Goal: Task Accomplishment & Management: Use online tool/utility

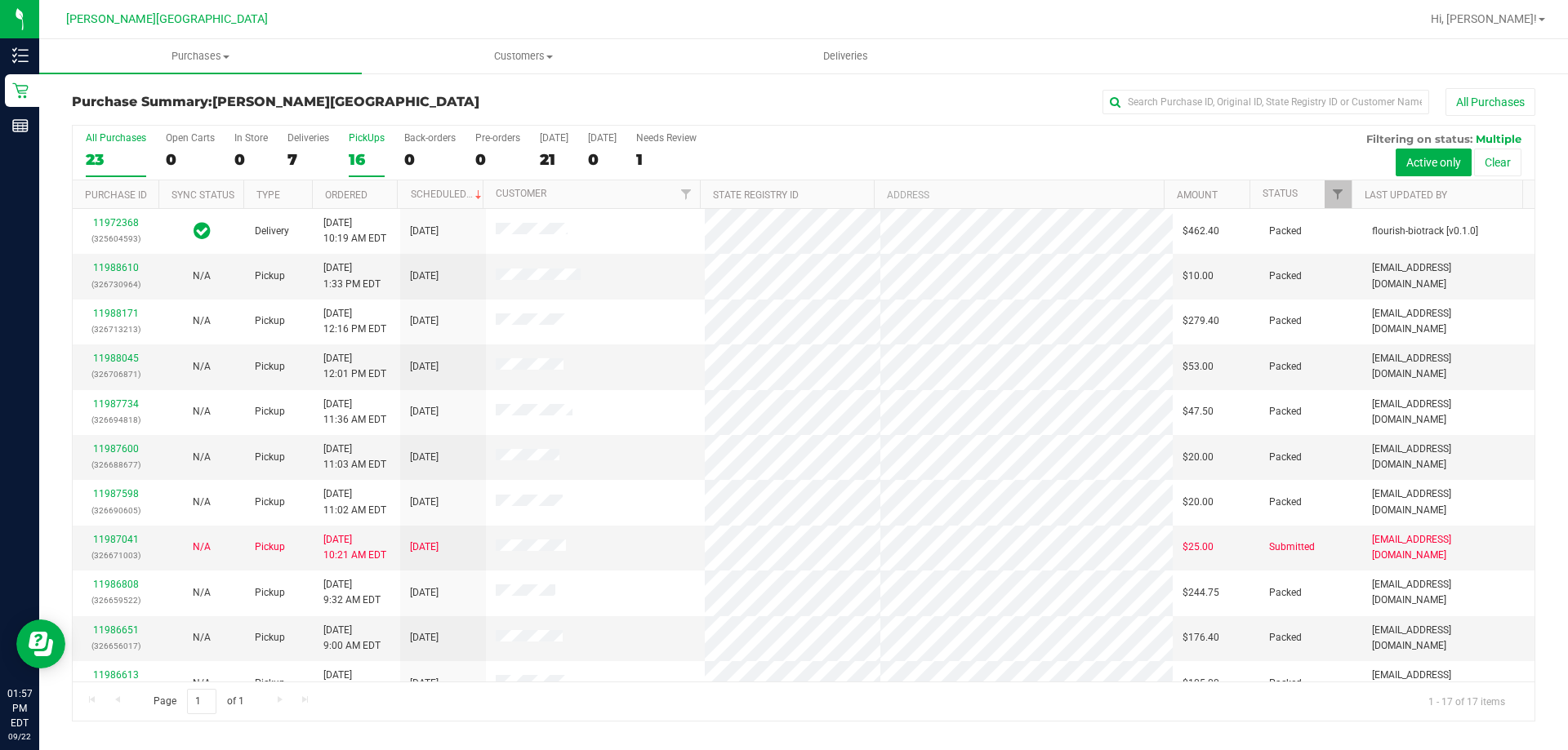
click at [373, 144] on label "PickUps 16" at bounding box center [367, 155] width 36 height 45
click at [0, 0] on input "PickUps 16" at bounding box center [0, 0] width 0 height 0
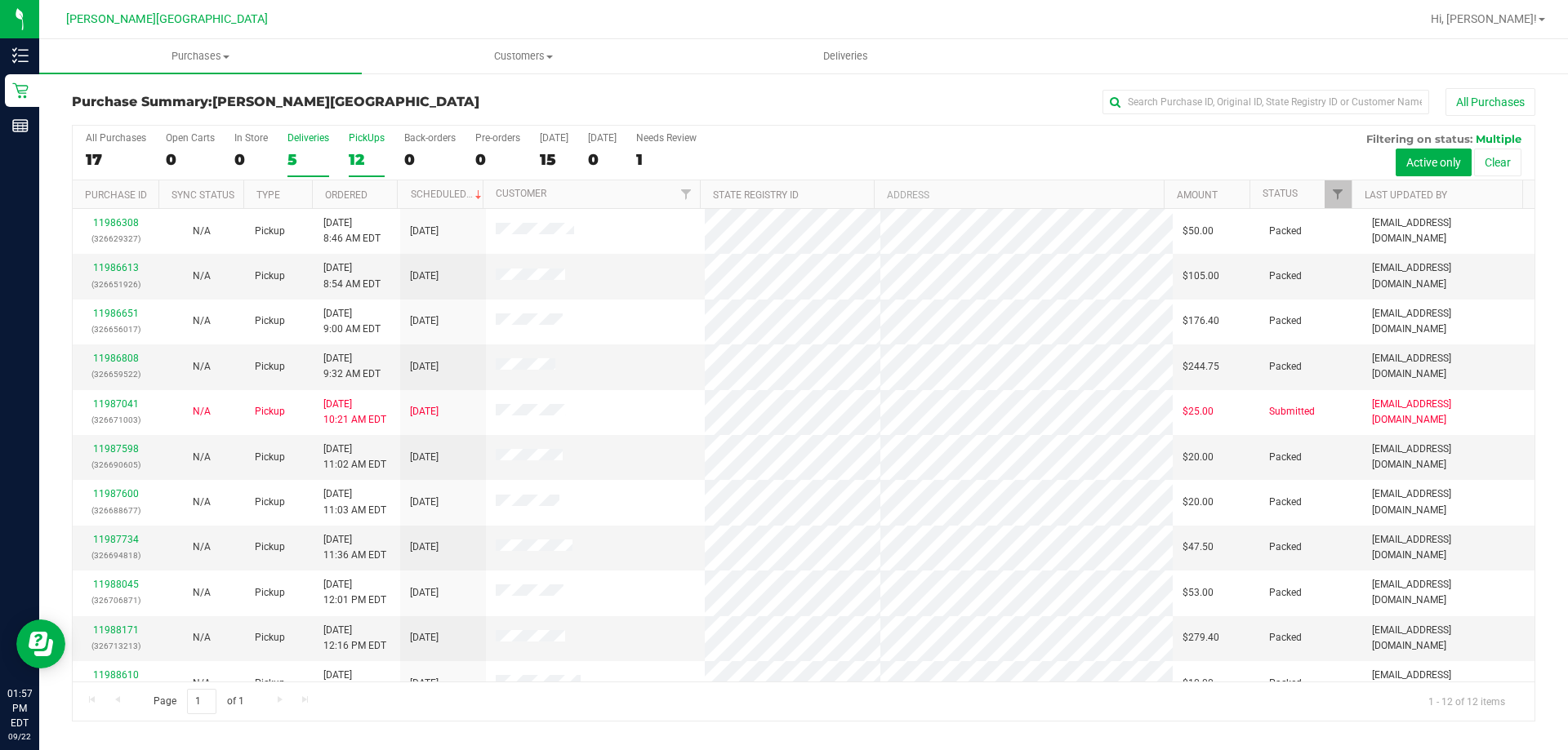
click at [308, 146] on label "Deliveries 5" at bounding box center [308, 155] width 41 height 45
click at [0, 0] on input "Deliveries 5" at bounding box center [0, 0] width 0 height 0
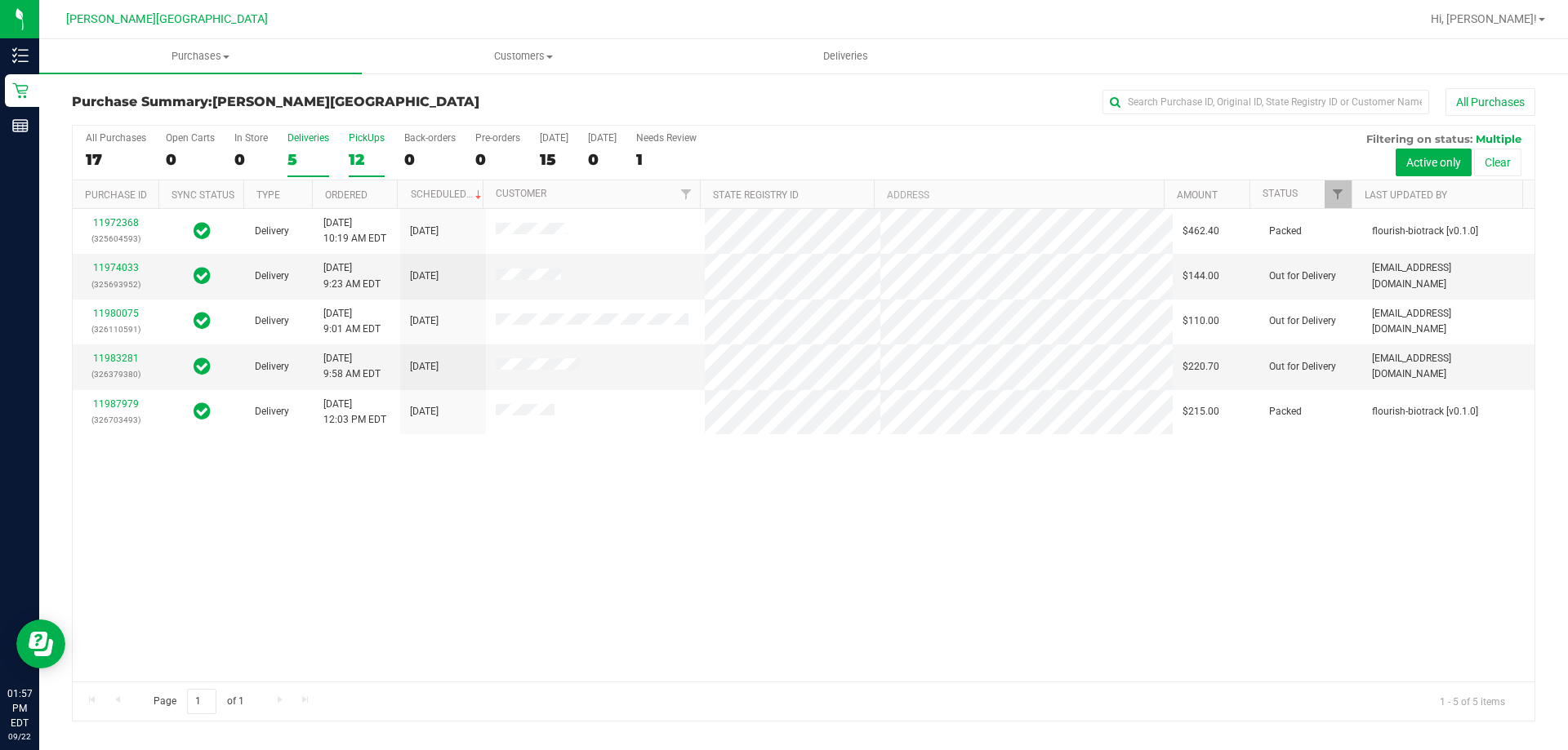
click at [362, 153] on div "12" at bounding box center [367, 160] width 36 height 19
click at [0, 0] on input "PickUps 12" at bounding box center [0, 0] width 0 height 0
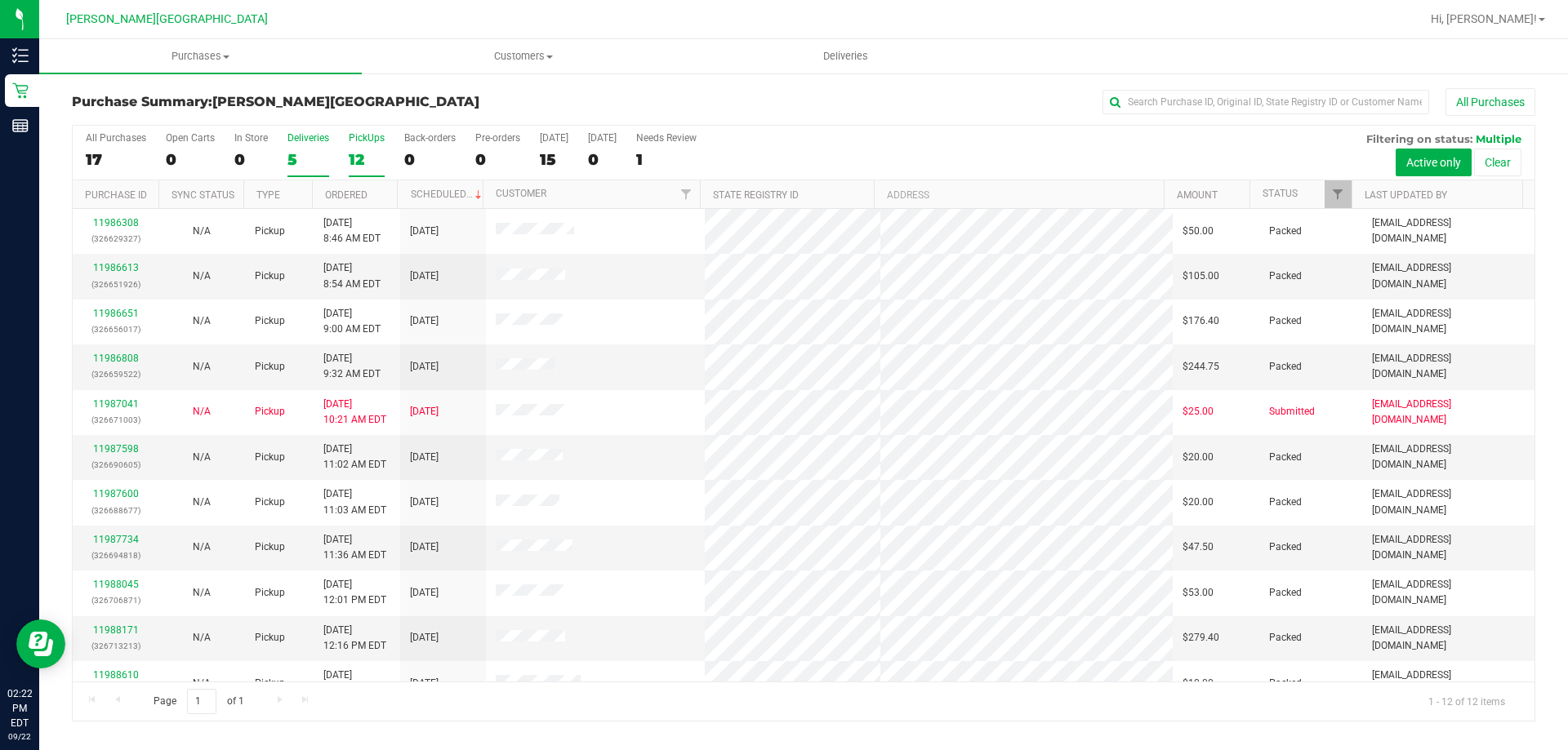
click at [315, 144] on label "Deliveries 5" at bounding box center [308, 155] width 41 height 45
click at [0, 0] on input "Deliveries 5" at bounding box center [0, 0] width 0 height 0
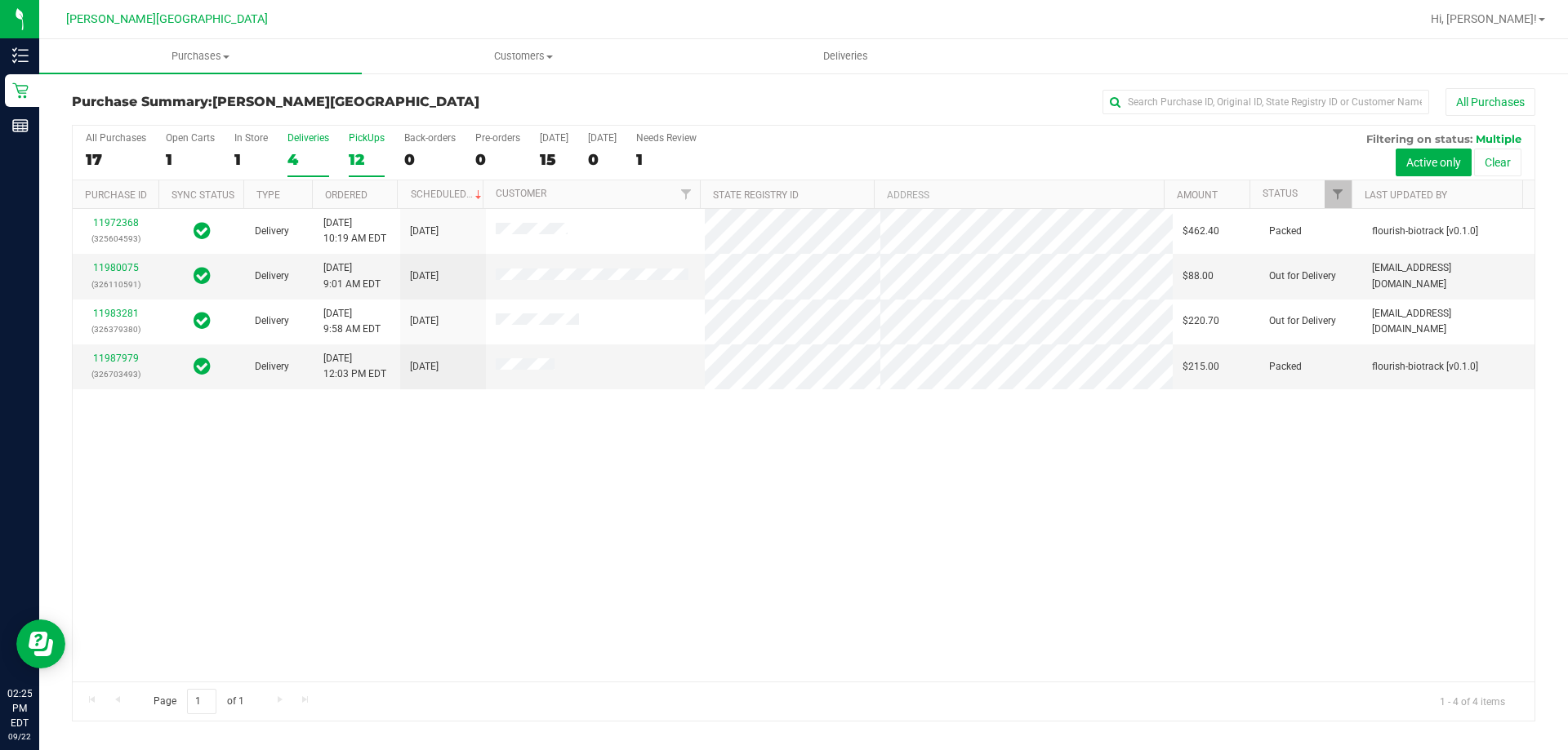
click at [373, 160] on div "12" at bounding box center [367, 160] width 36 height 19
click at [0, 0] on input "PickUps 12" at bounding box center [0, 0] width 0 height 0
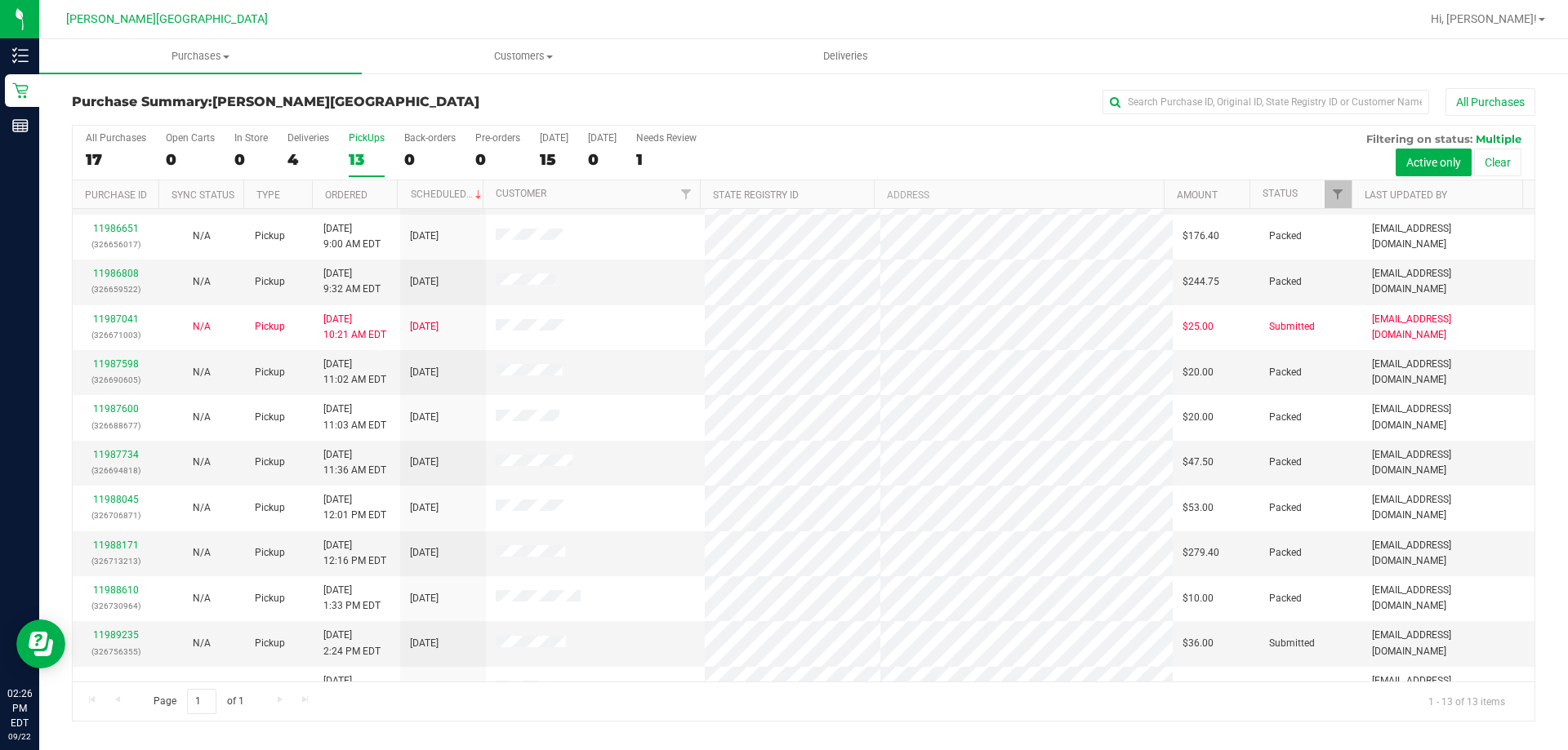
scroll to position [114, 0]
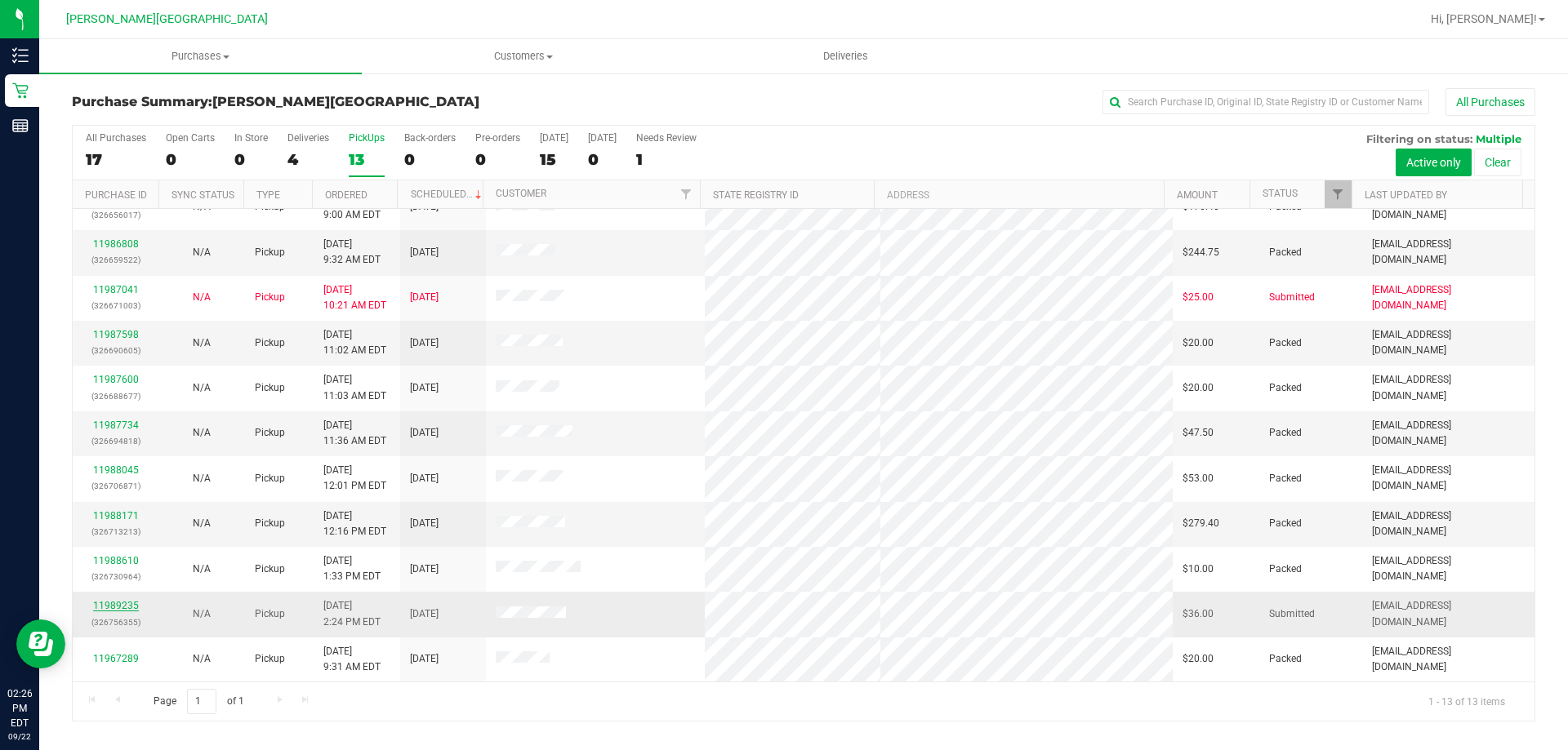
click at [131, 605] on link "11989235" at bounding box center [116, 606] width 46 height 12
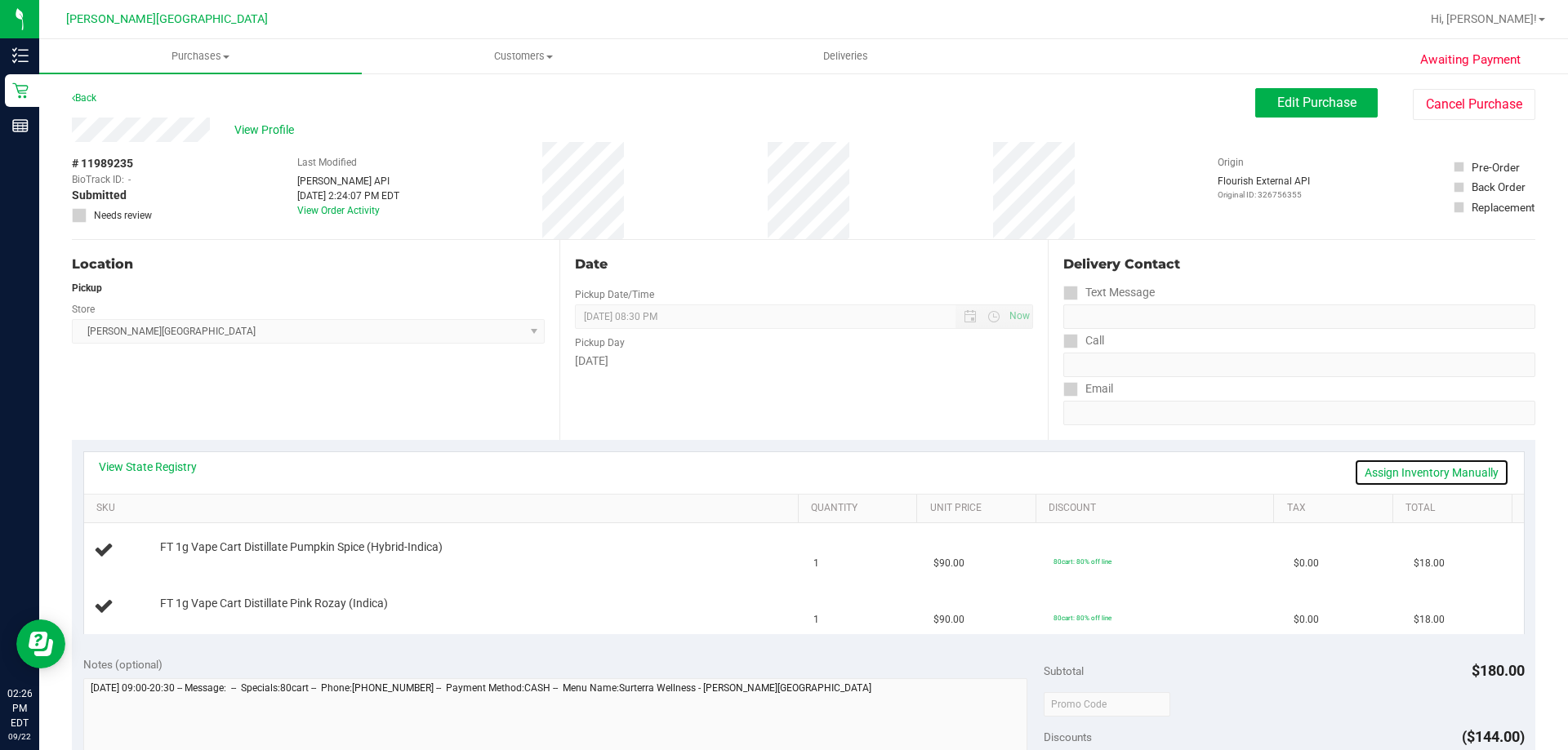
click at [781, 477] on link "Assign Inventory Manually" at bounding box center [1432, 472] width 155 height 28
click at [781, 471] on link "Save & Exit" at bounding box center [1471, 472] width 77 height 28
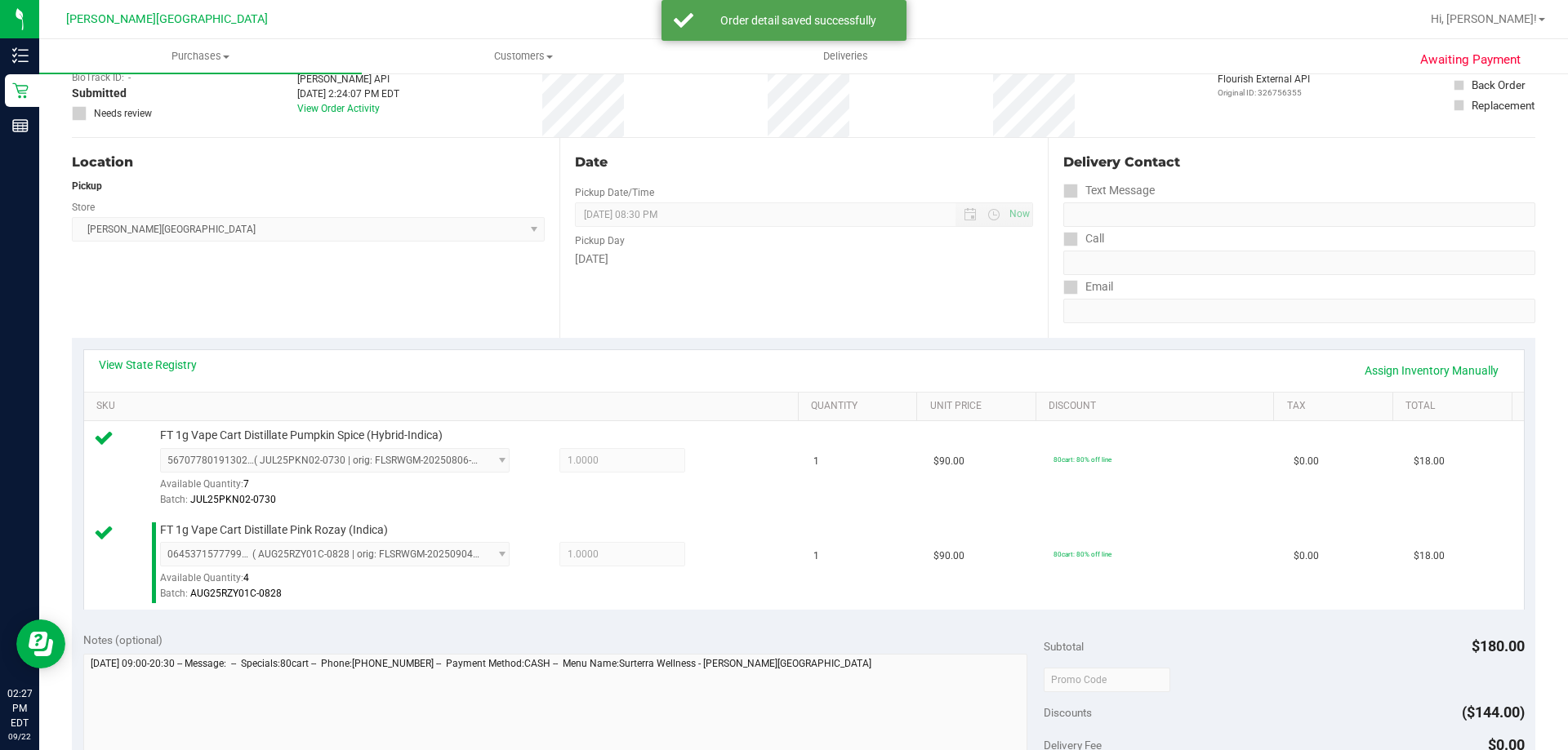
scroll to position [490, 0]
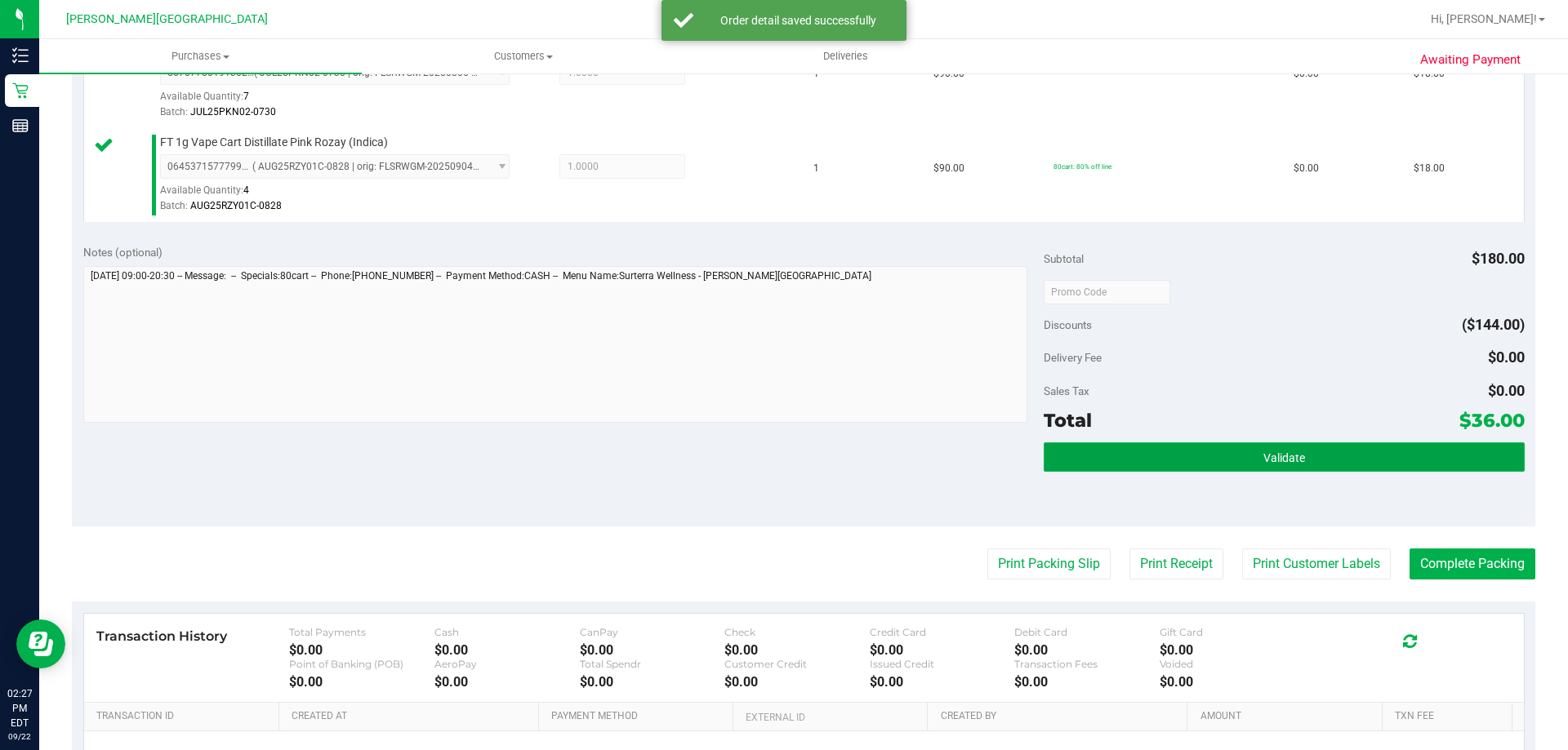
click at [781, 452] on span "Validate" at bounding box center [1284, 458] width 41 height 13
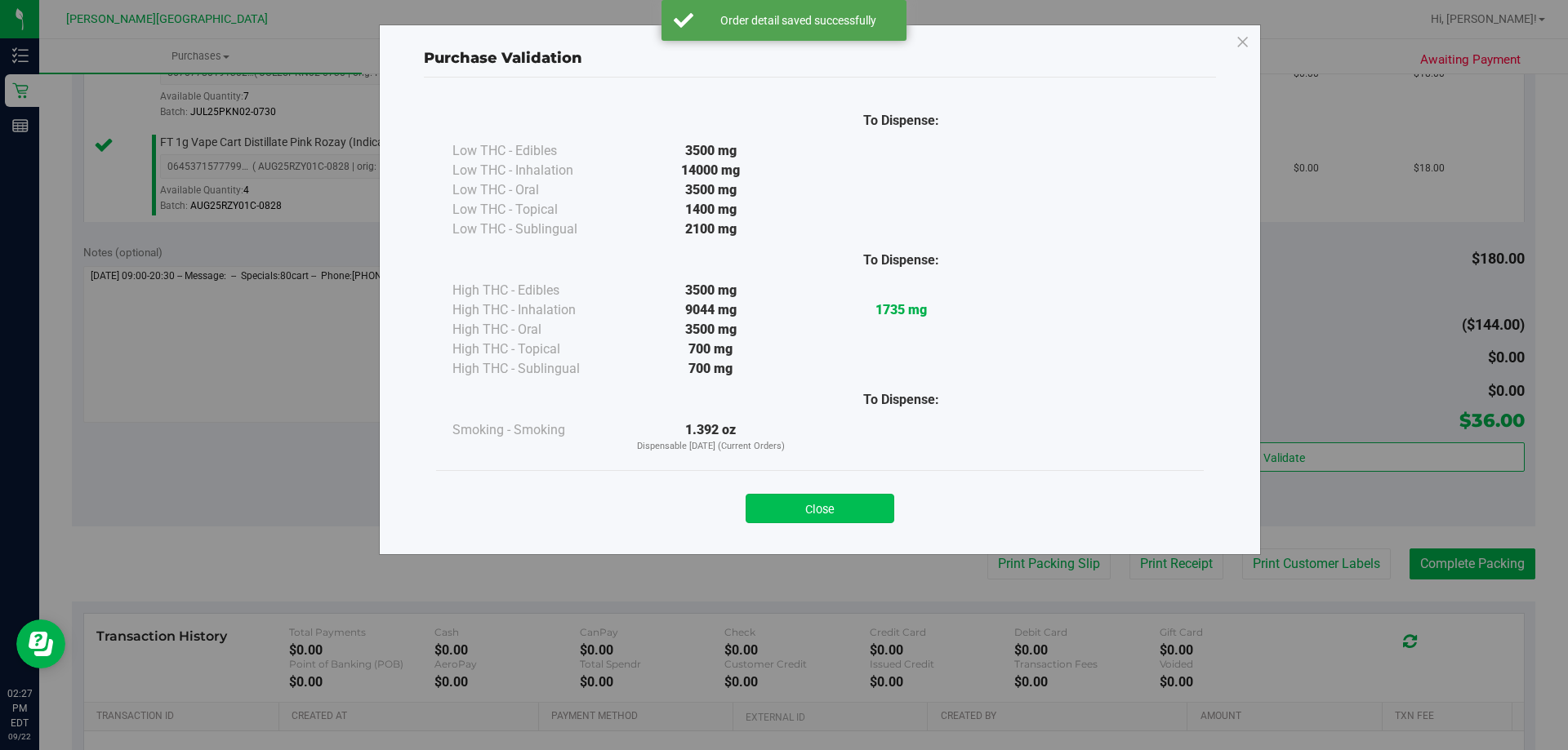
click at [781, 508] on button "Close" at bounding box center [820, 508] width 149 height 30
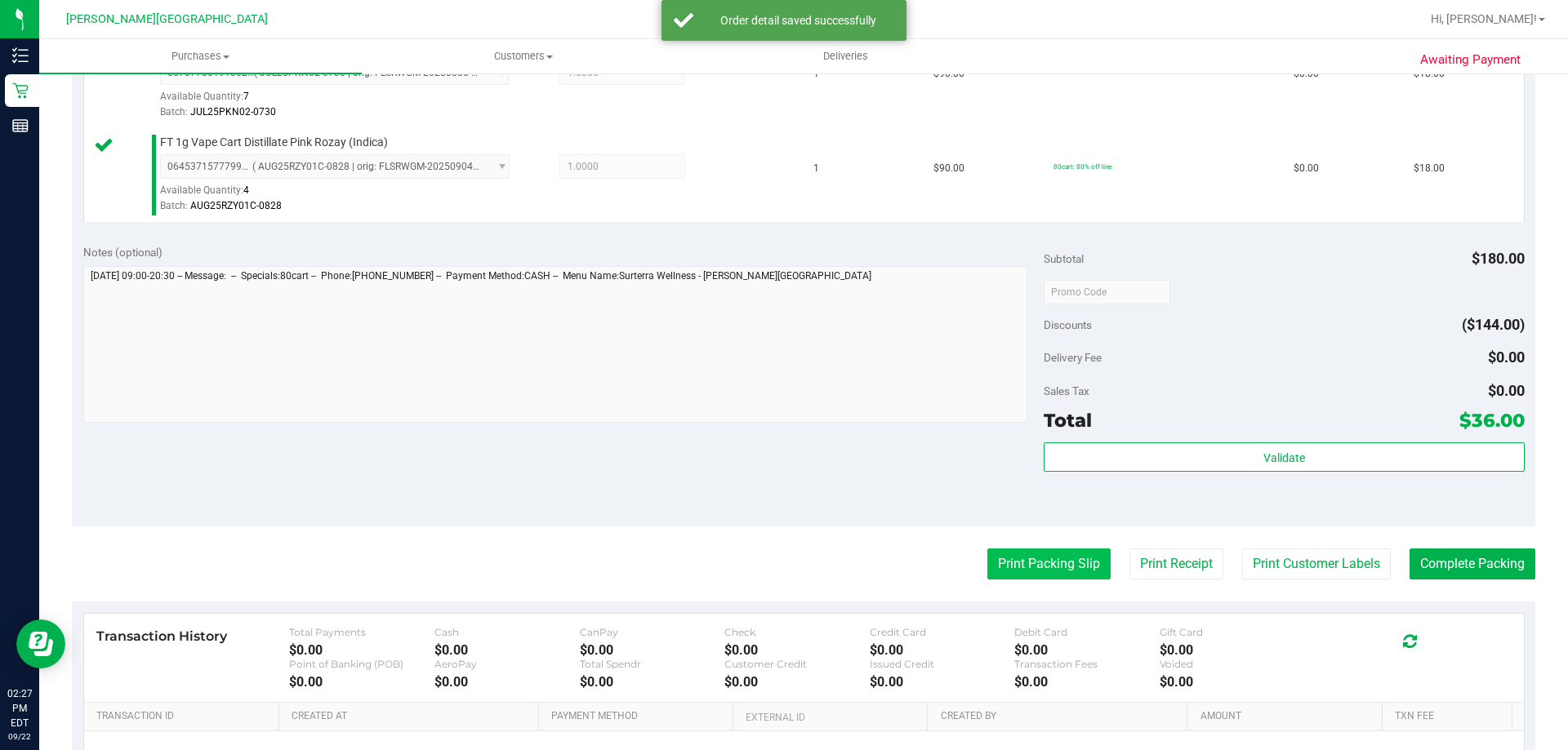
click at [781, 558] on button "Print Packing Slip" at bounding box center [1049, 564] width 123 height 31
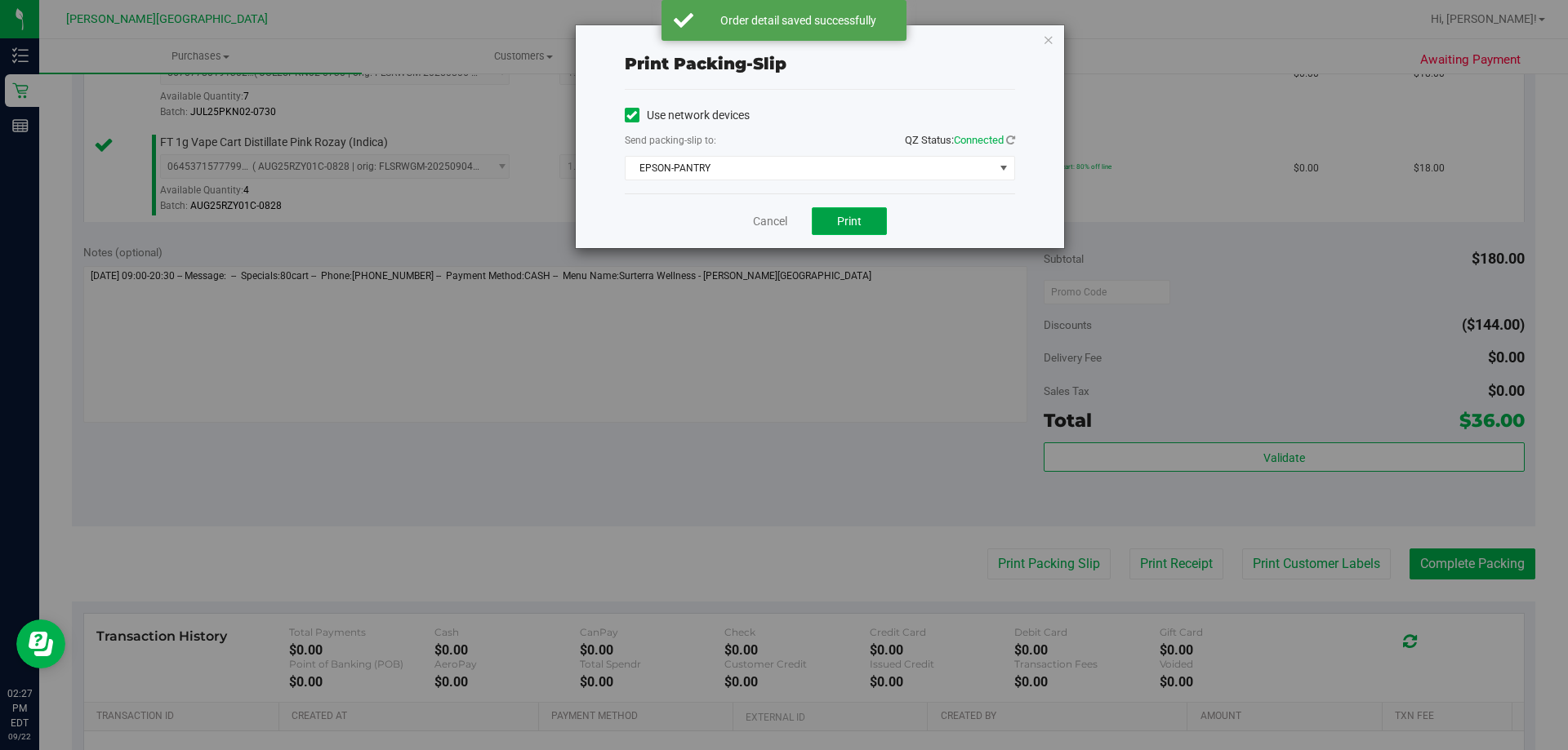
click at [781, 226] on button "Print" at bounding box center [849, 221] width 75 height 28
click at [781, 38] on icon "button" at bounding box center [1049, 39] width 12 height 19
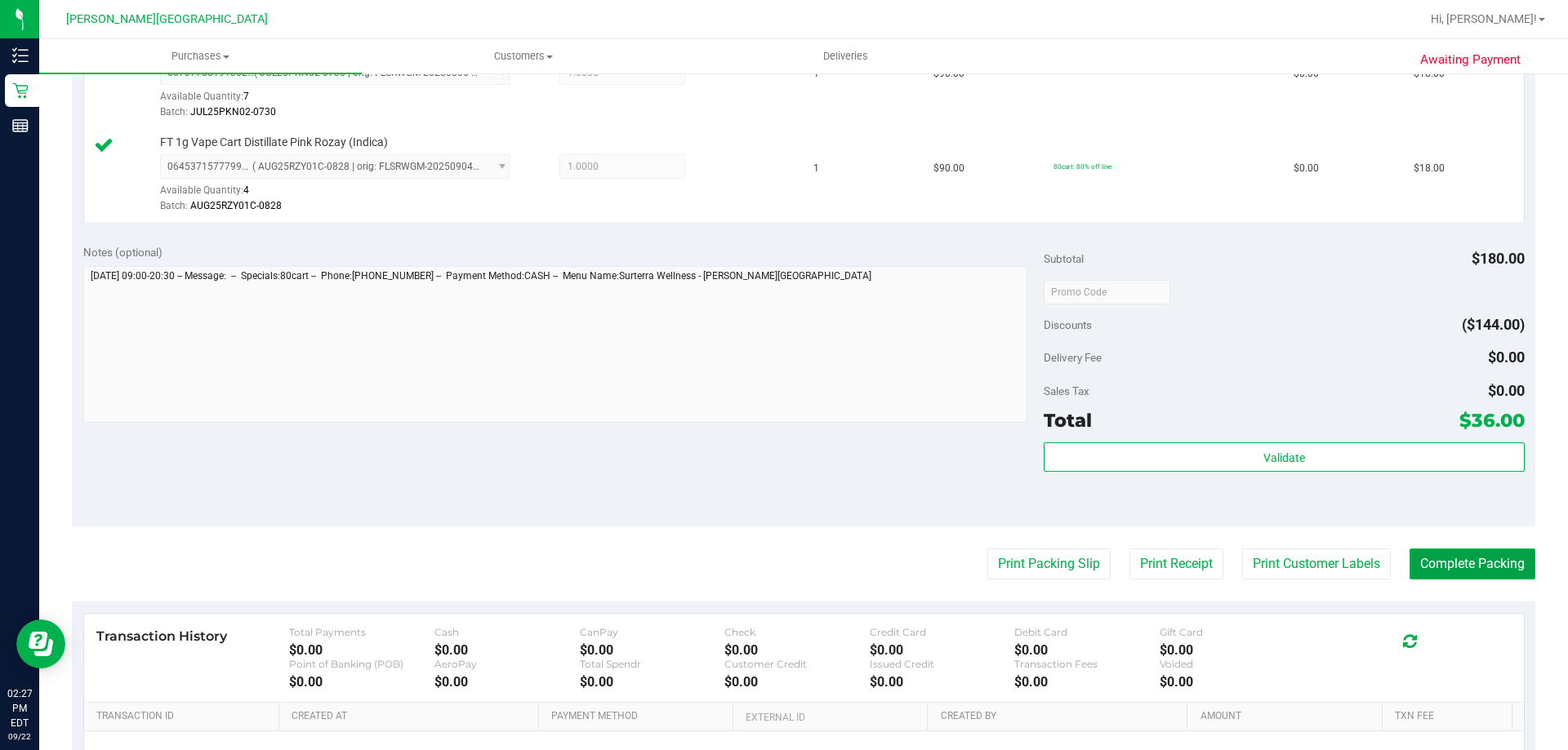
click at [781, 566] on button "Complete Packing" at bounding box center [1473, 564] width 126 height 31
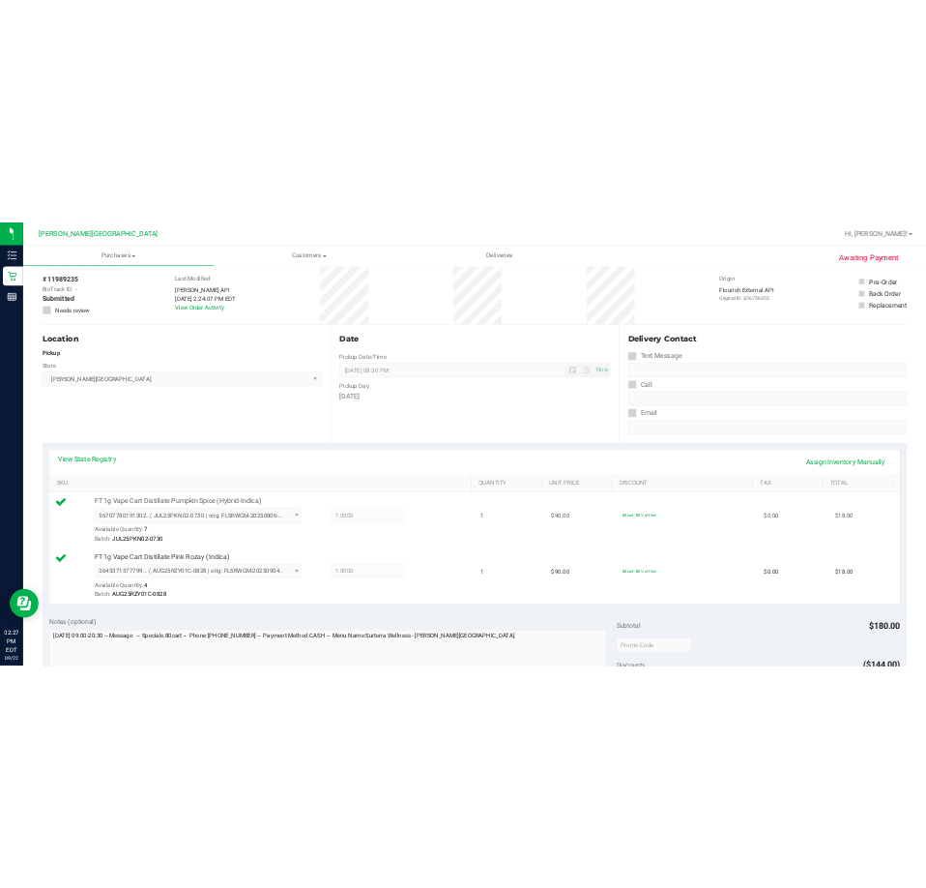
scroll to position [0, 0]
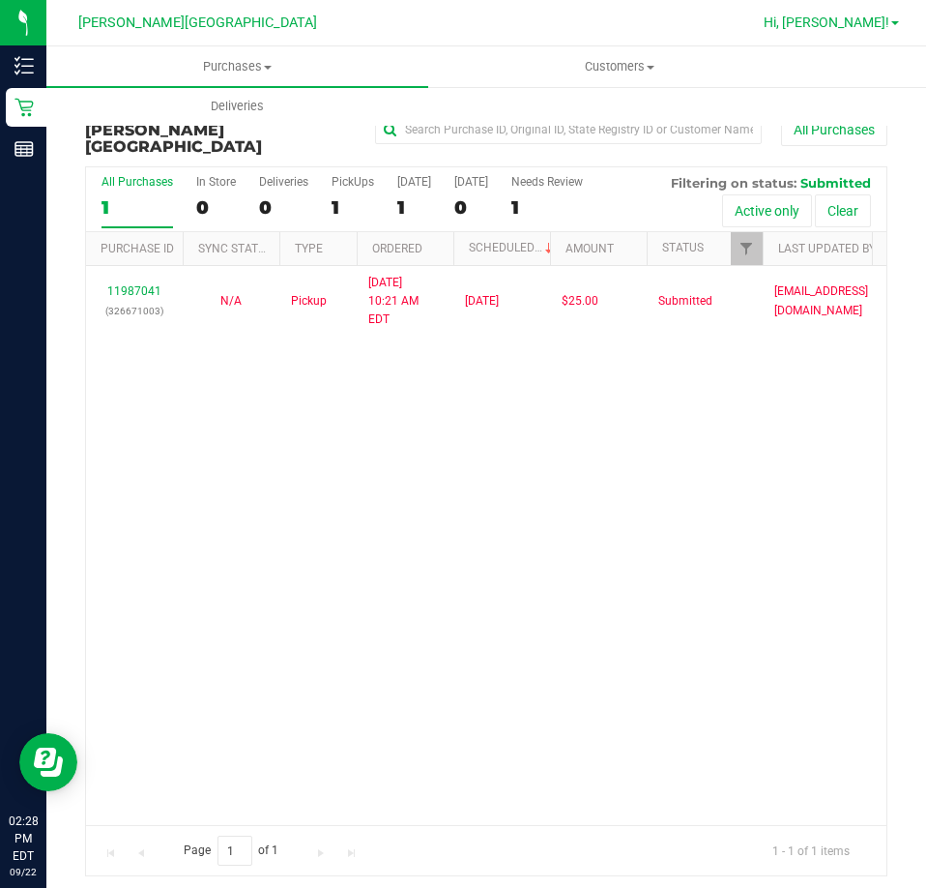
click at [876, 25] on span "Hi, [PERSON_NAME]!" at bounding box center [827, 22] width 126 height 15
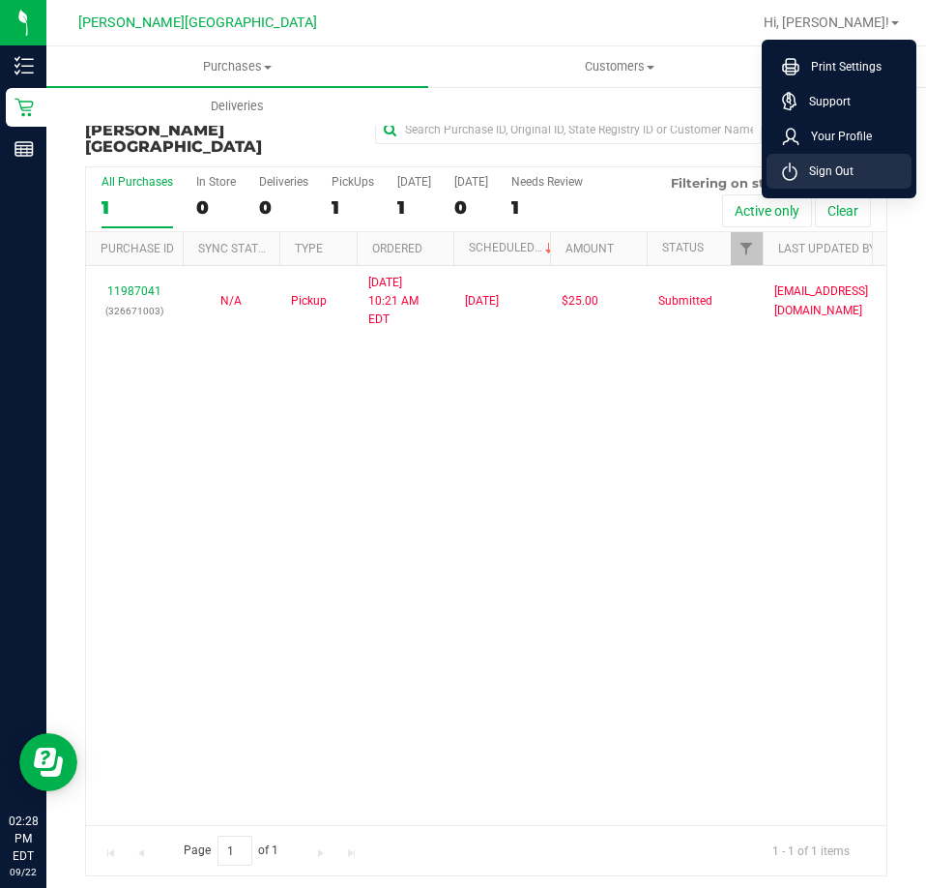
click at [836, 170] on span "Sign Out" at bounding box center [826, 170] width 56 height 19
